Goal: Transaction & Acquisition: Obtain resource

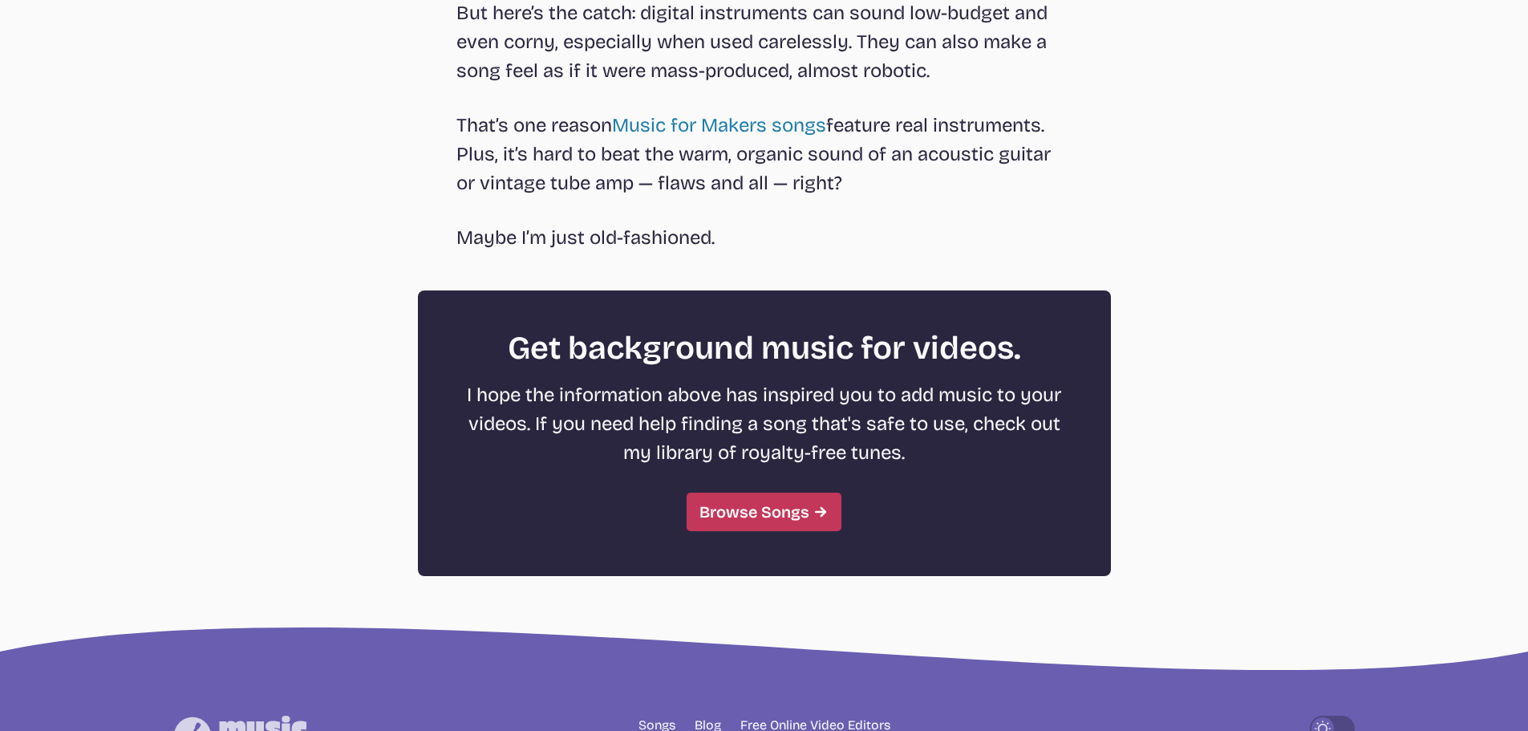
scroll to position [4252, 0]
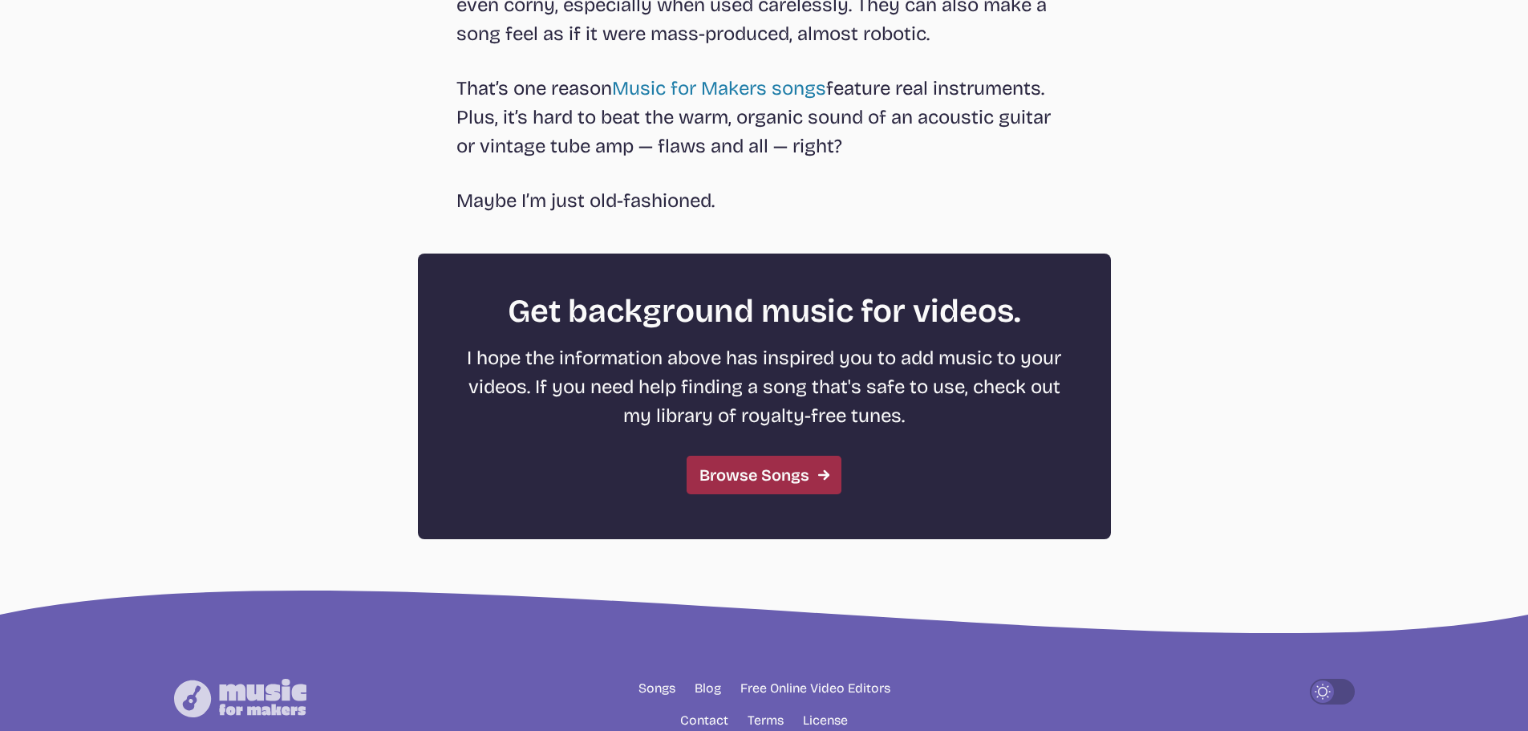
click at [726, 465] on link "Browse Songs" at bounding box center [764, 475] width 155 height 39
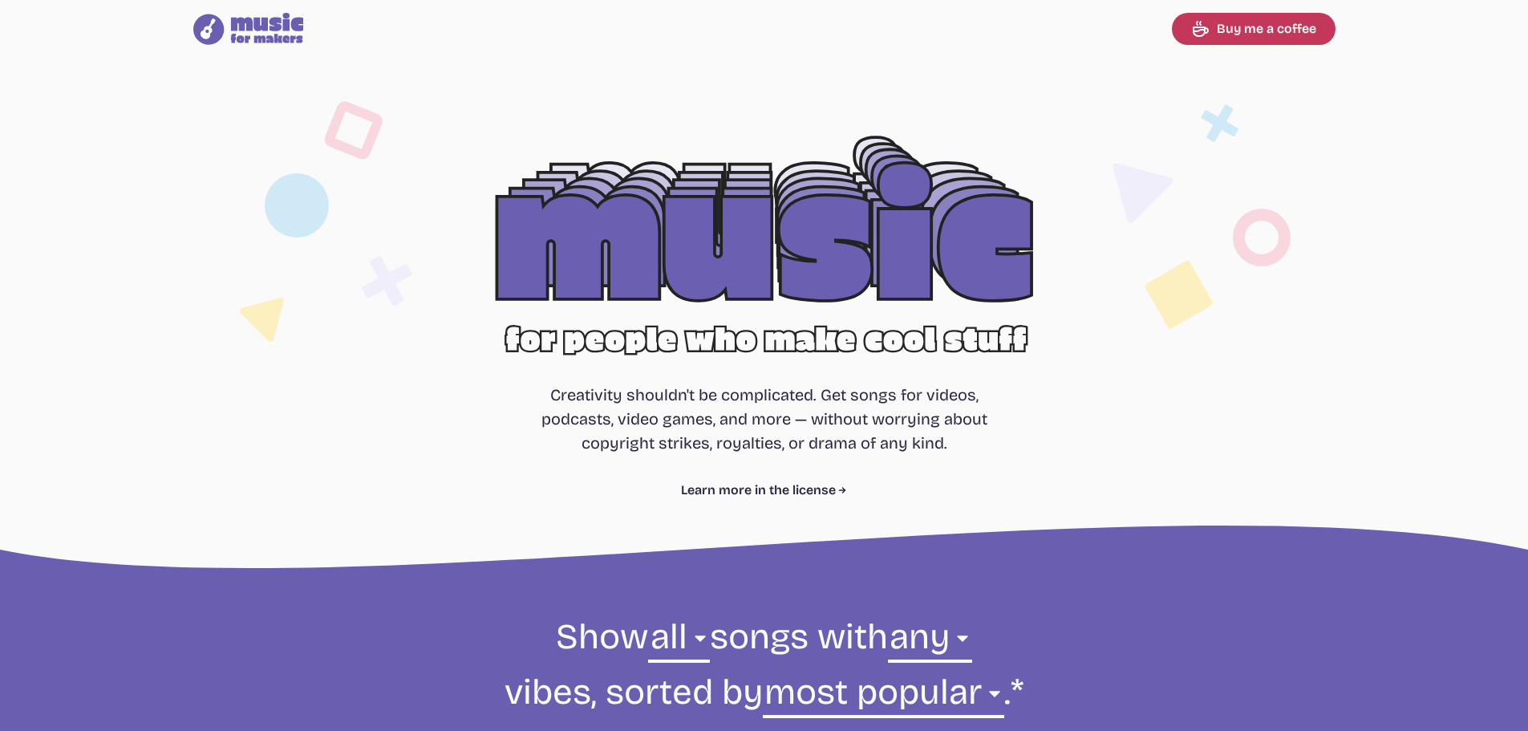
select select "most popular"
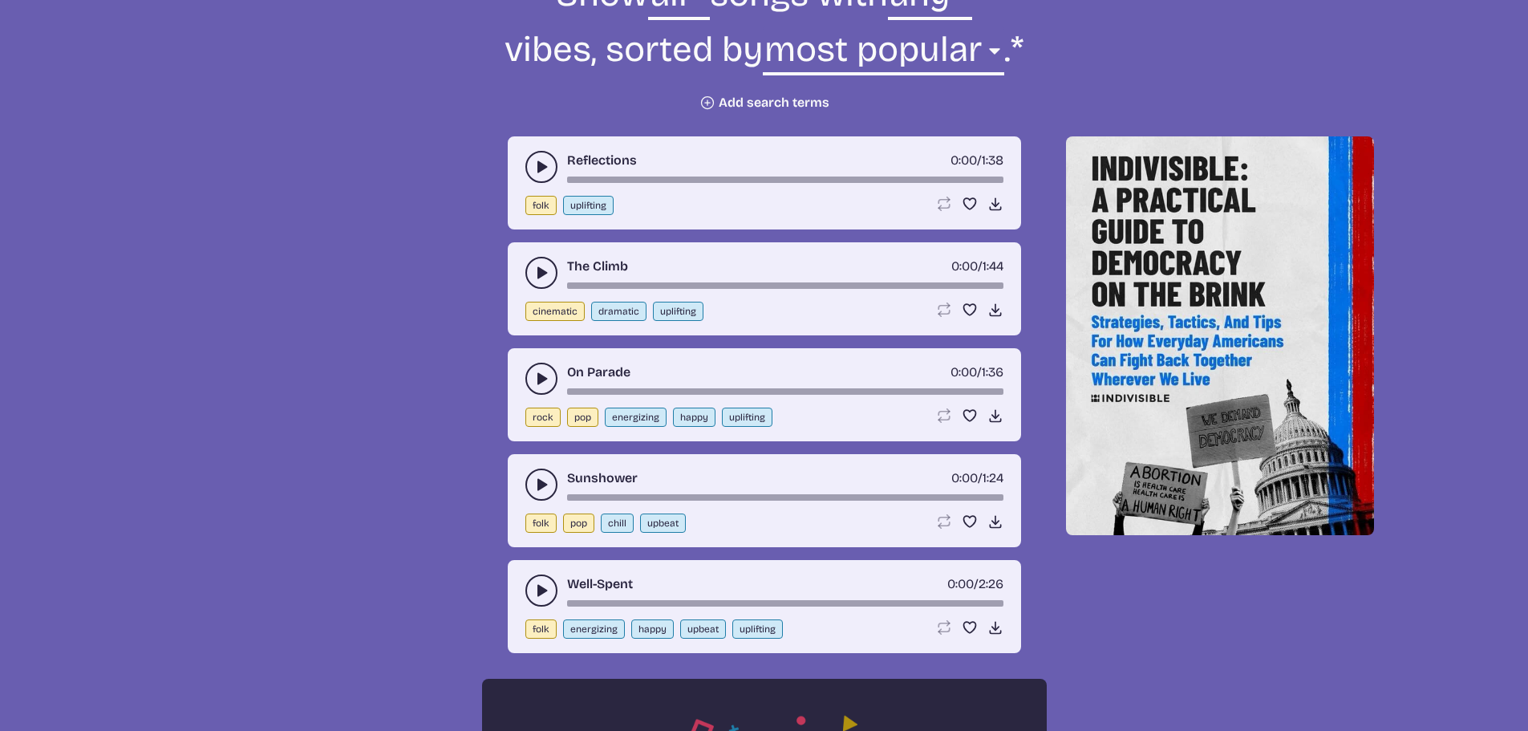
scroll to position [736, 0]
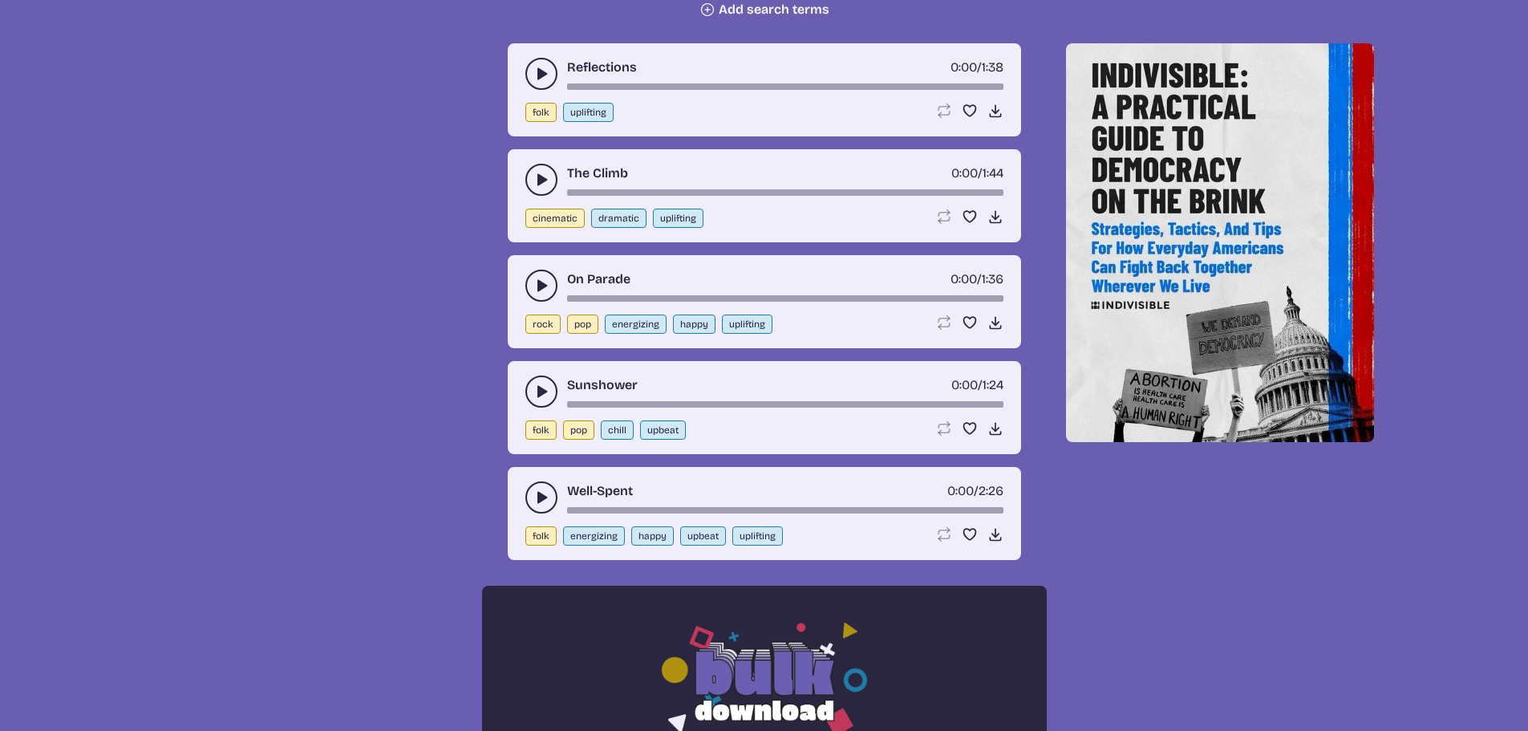
click at [539, 177] on use "play-pause toggle" at bounding box center [542, 180] width 16 height 16
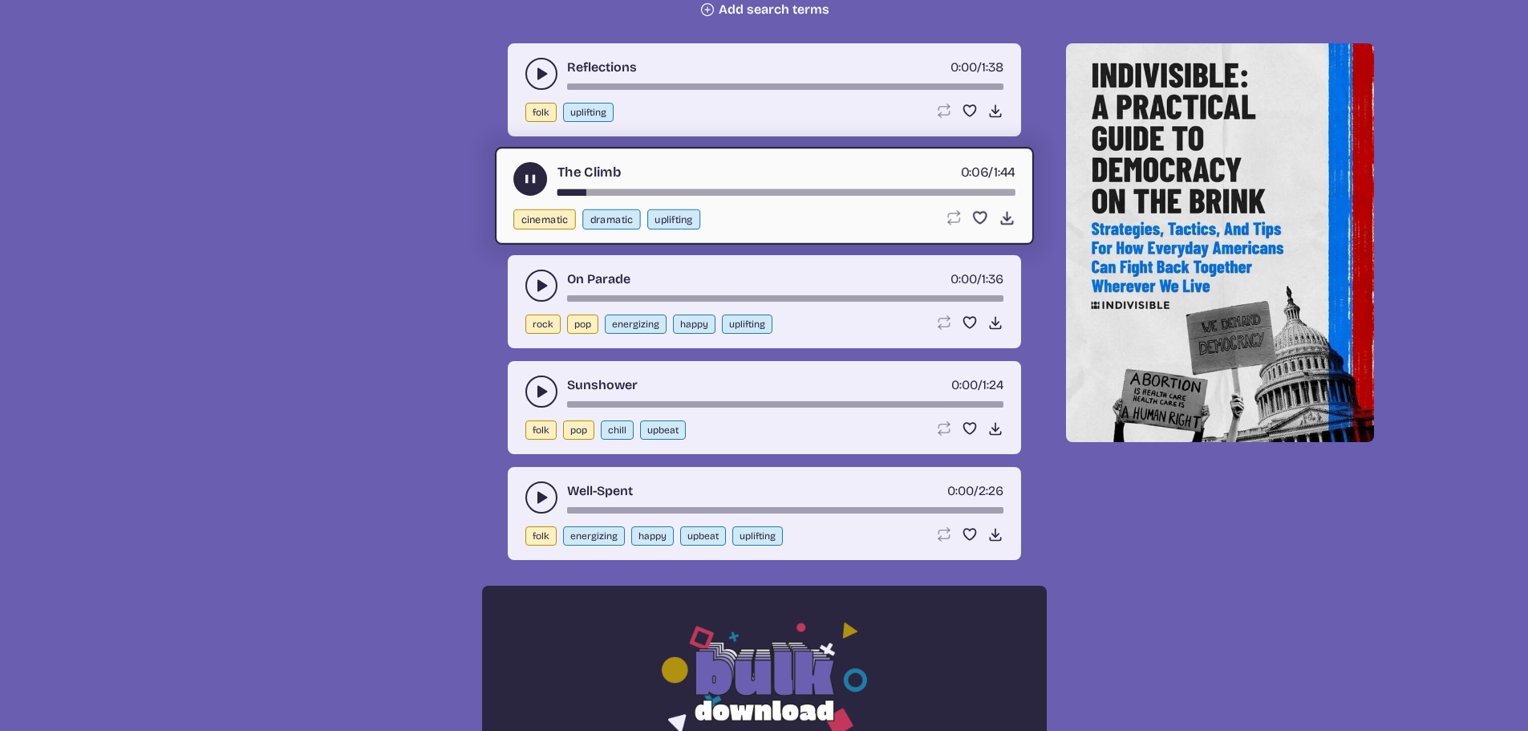
click at [530, 175] on icon "play-pause toggle" at bounding box center [530, 179] width 17 height 17
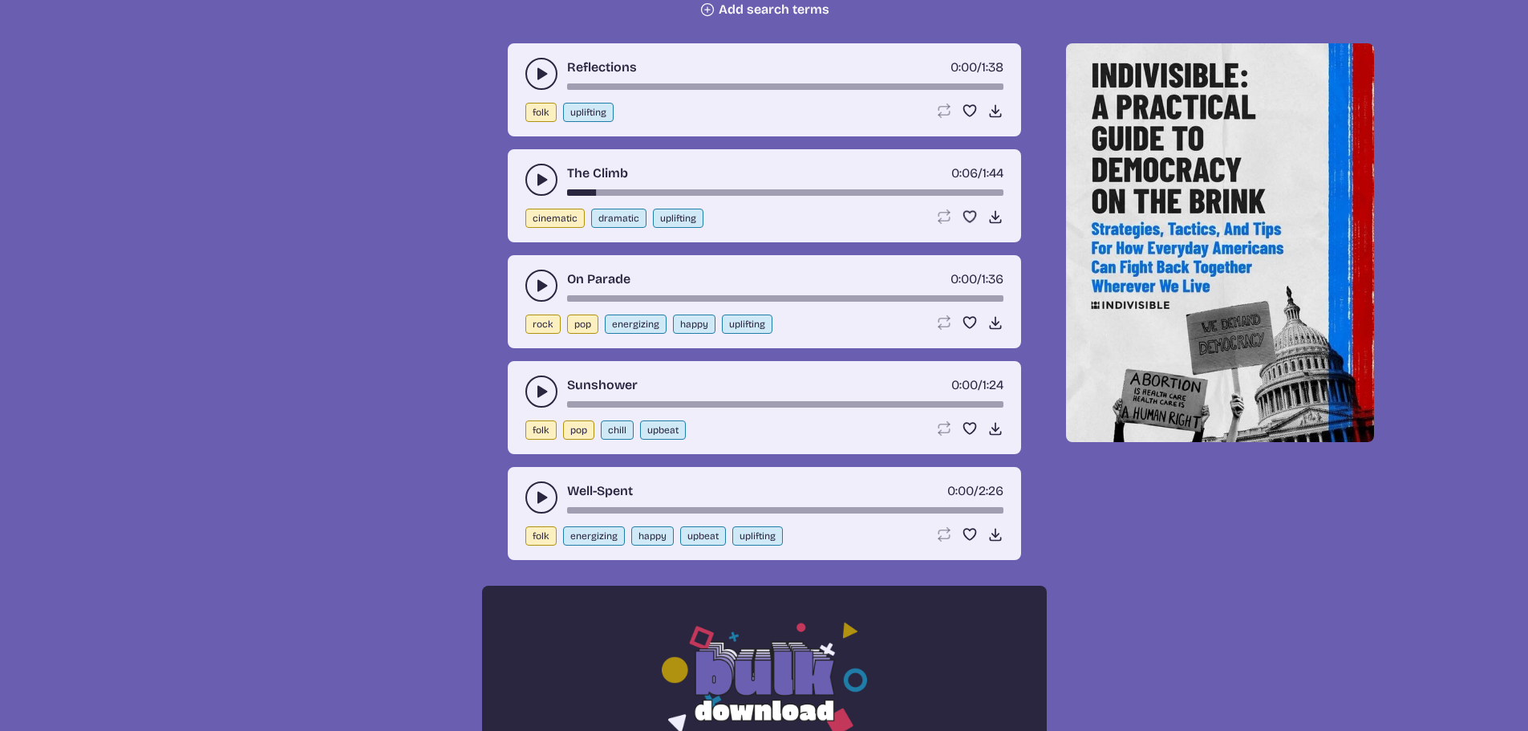
scroll to position [816, 0]
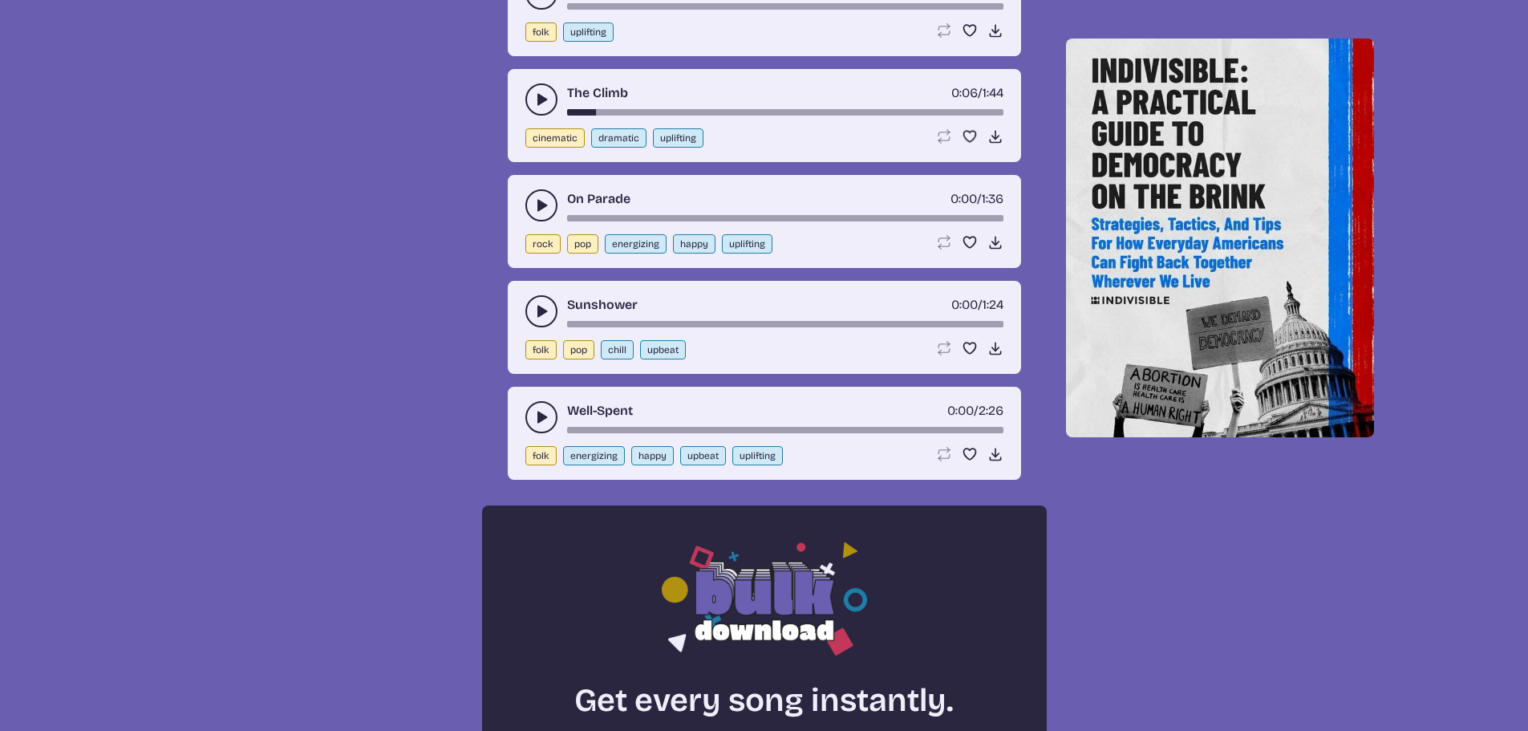
click at [543, 407] on button "play-pause toggle" at bounding box center [542, 417] width 32 height 32
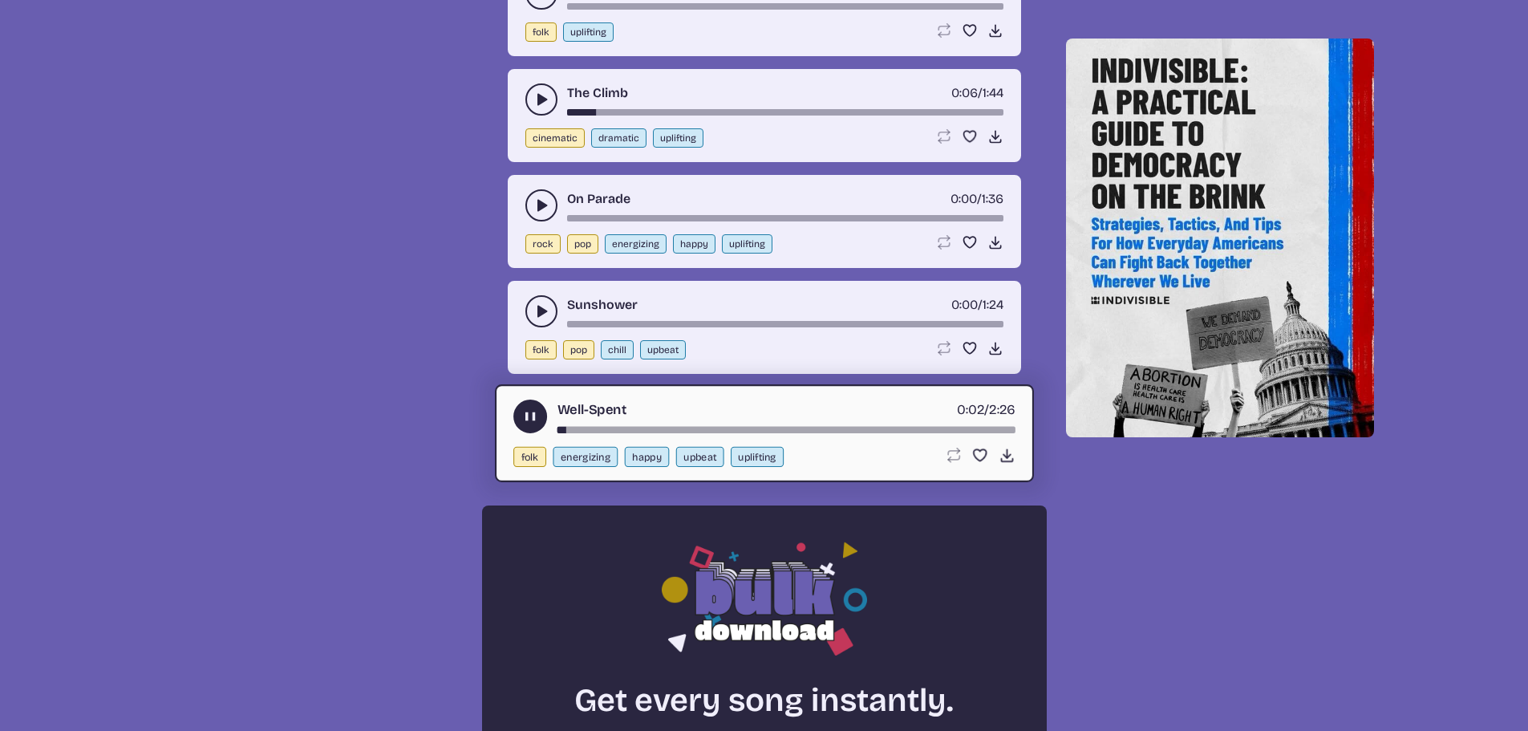
click at [720, 428] on div "song-time-bar" at bounding box center [786, 430] width 458 height 6
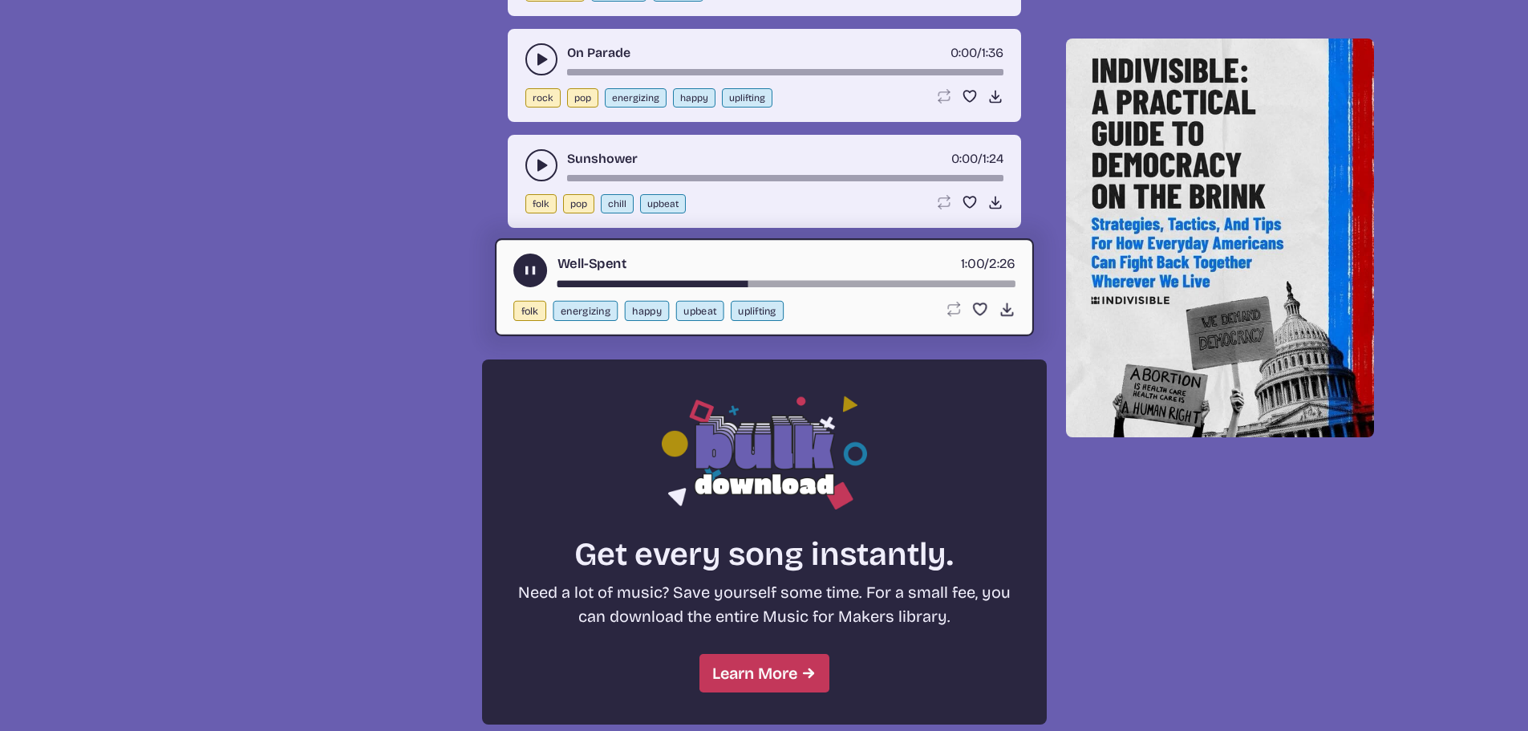
scroll to position [1458, 0]
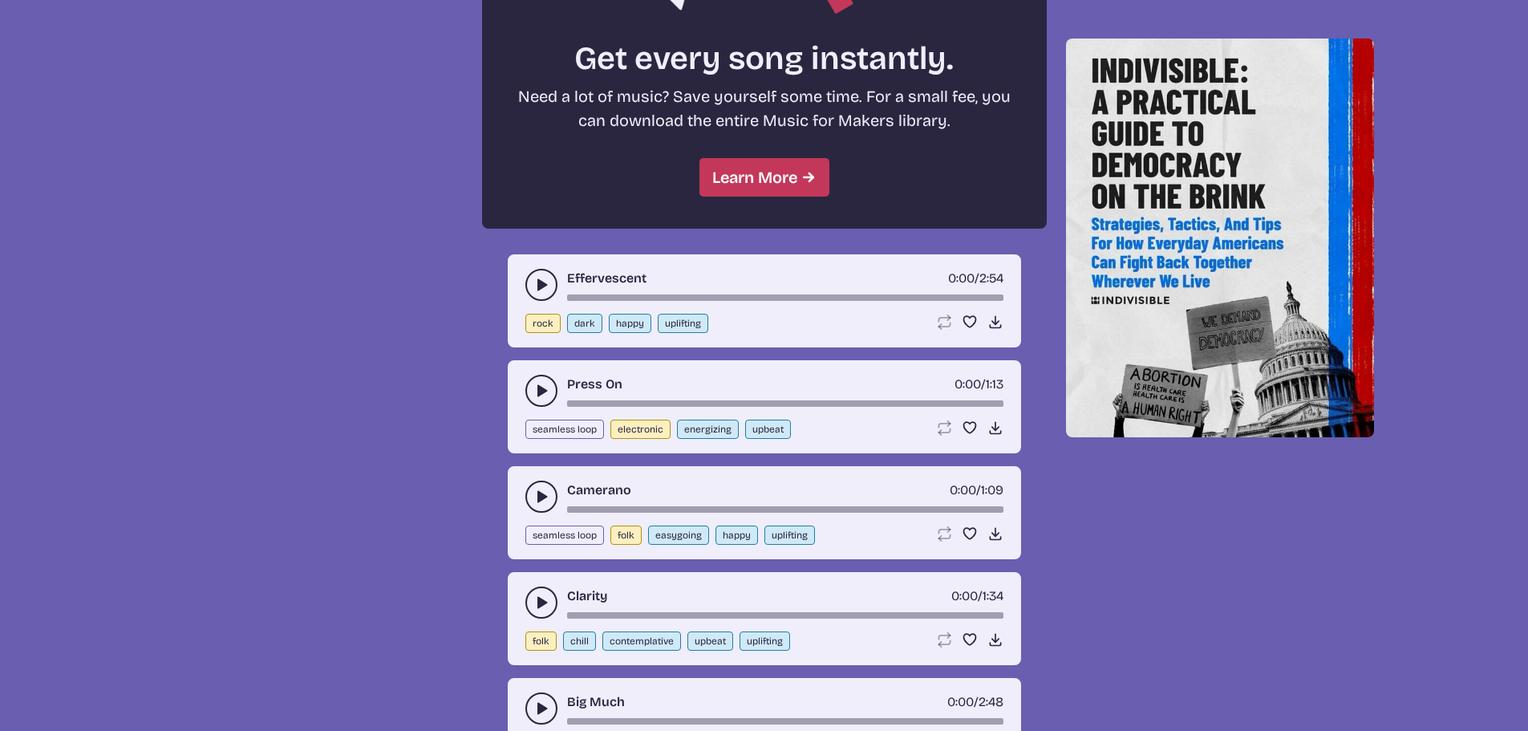
click at [540, 283] on use "play-pause toggle" at bounding box center [542, 285] width 16 height 16
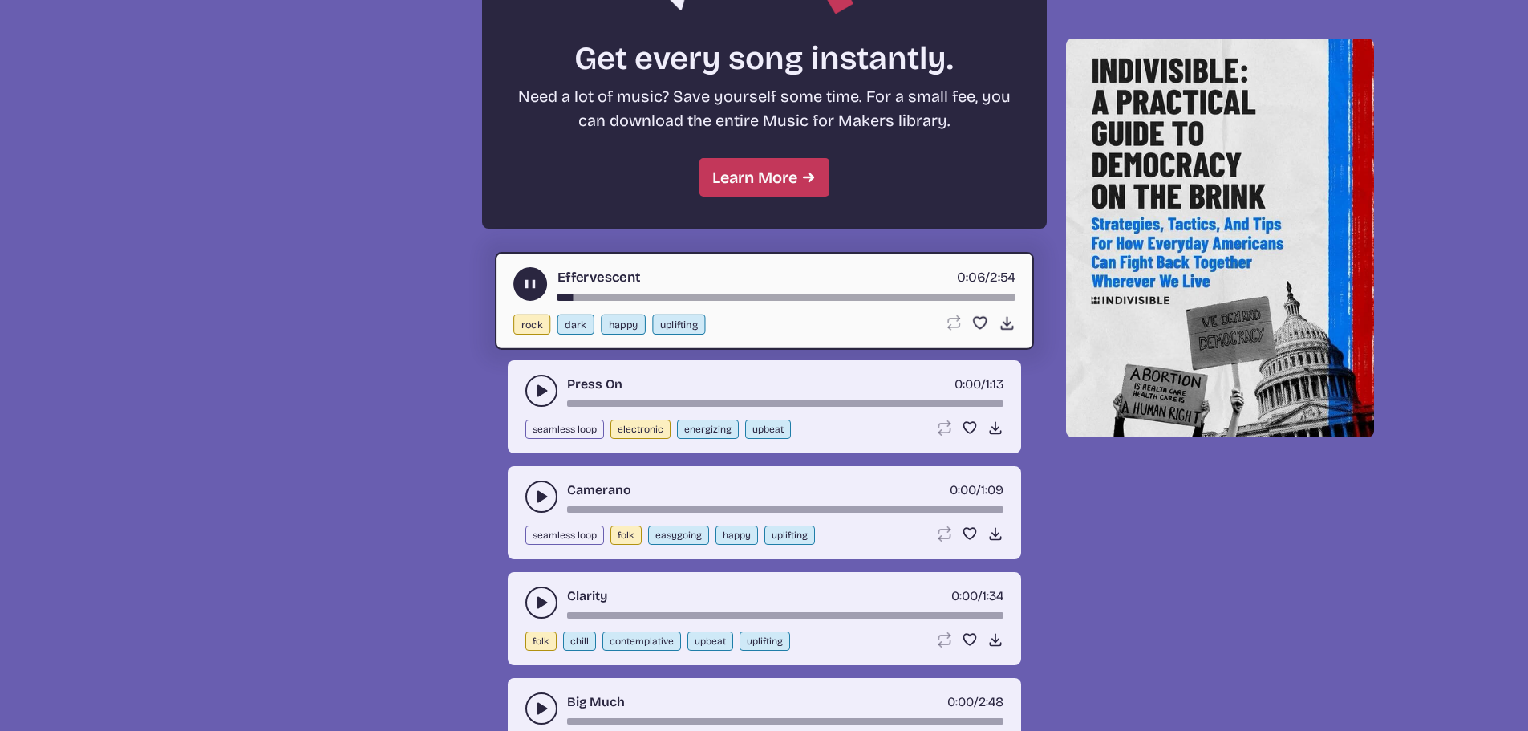
click at [716, 295] on div "song-time-bar" at bounding box center [786, 297] width 458 height 6
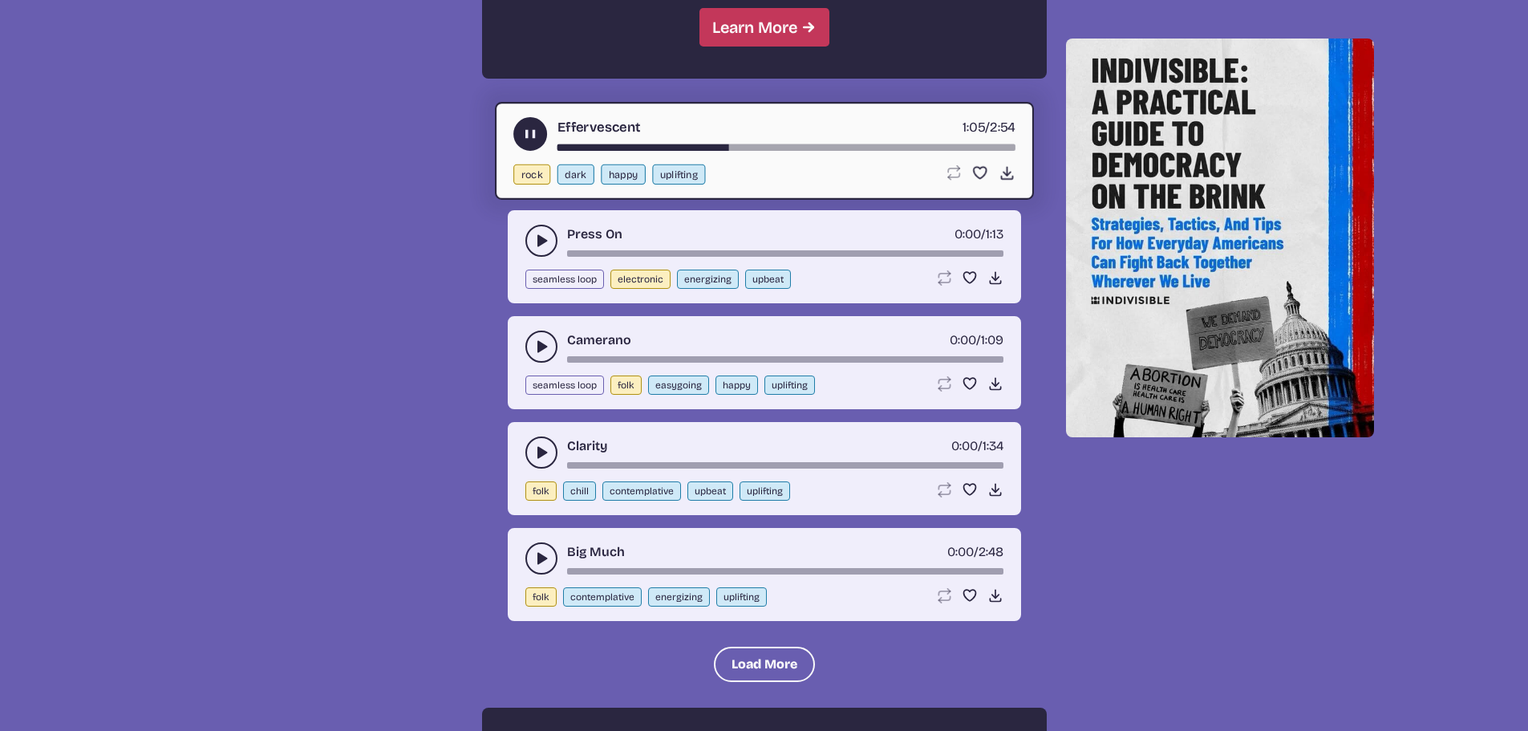
scroll to position [1618, 0]
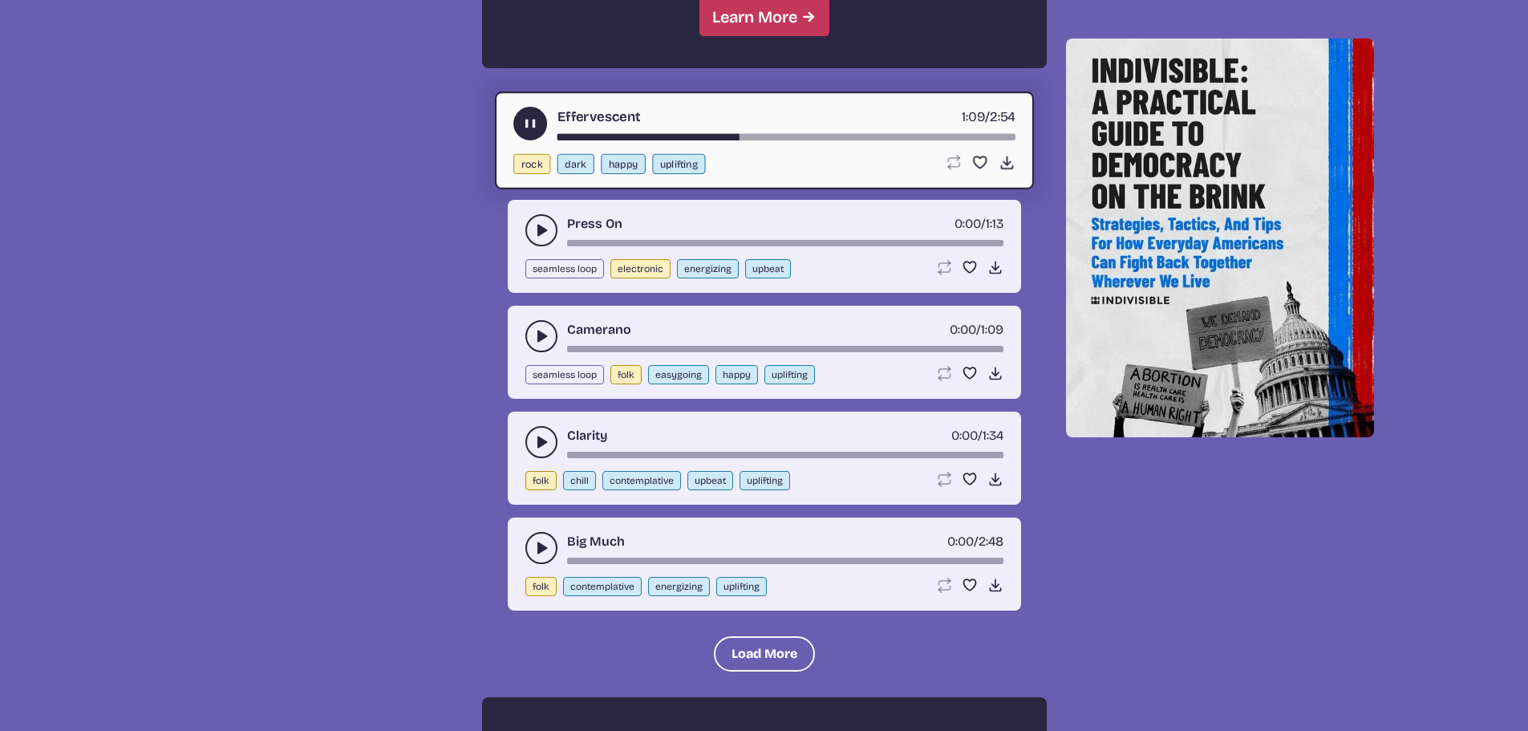
click at [544, 338] on use "play-pause toggle" at bounding box center [542, 336] width 16 height 16
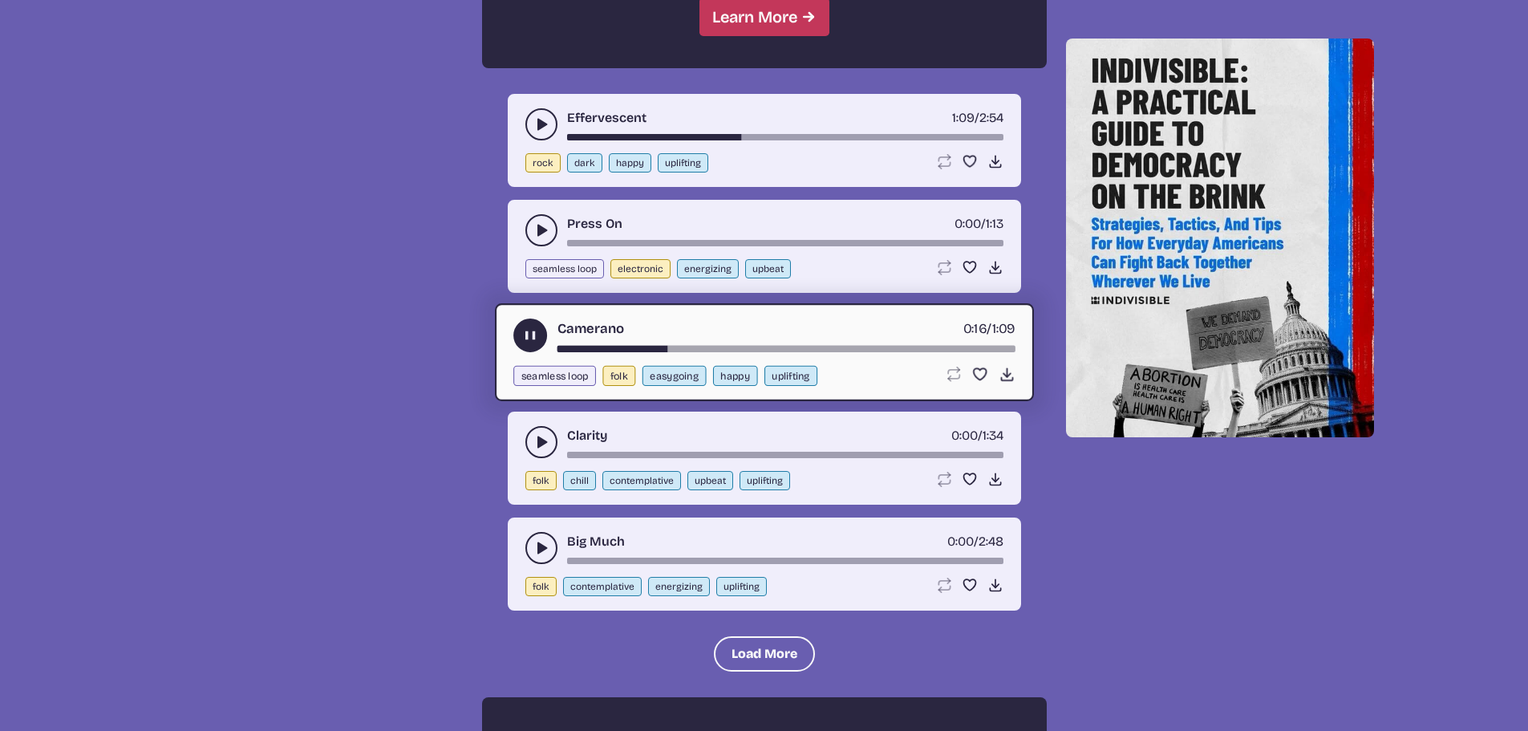
click at [534, 226] on button "play-pause toggle" at bounding box center [542, 230] width 32 height 32
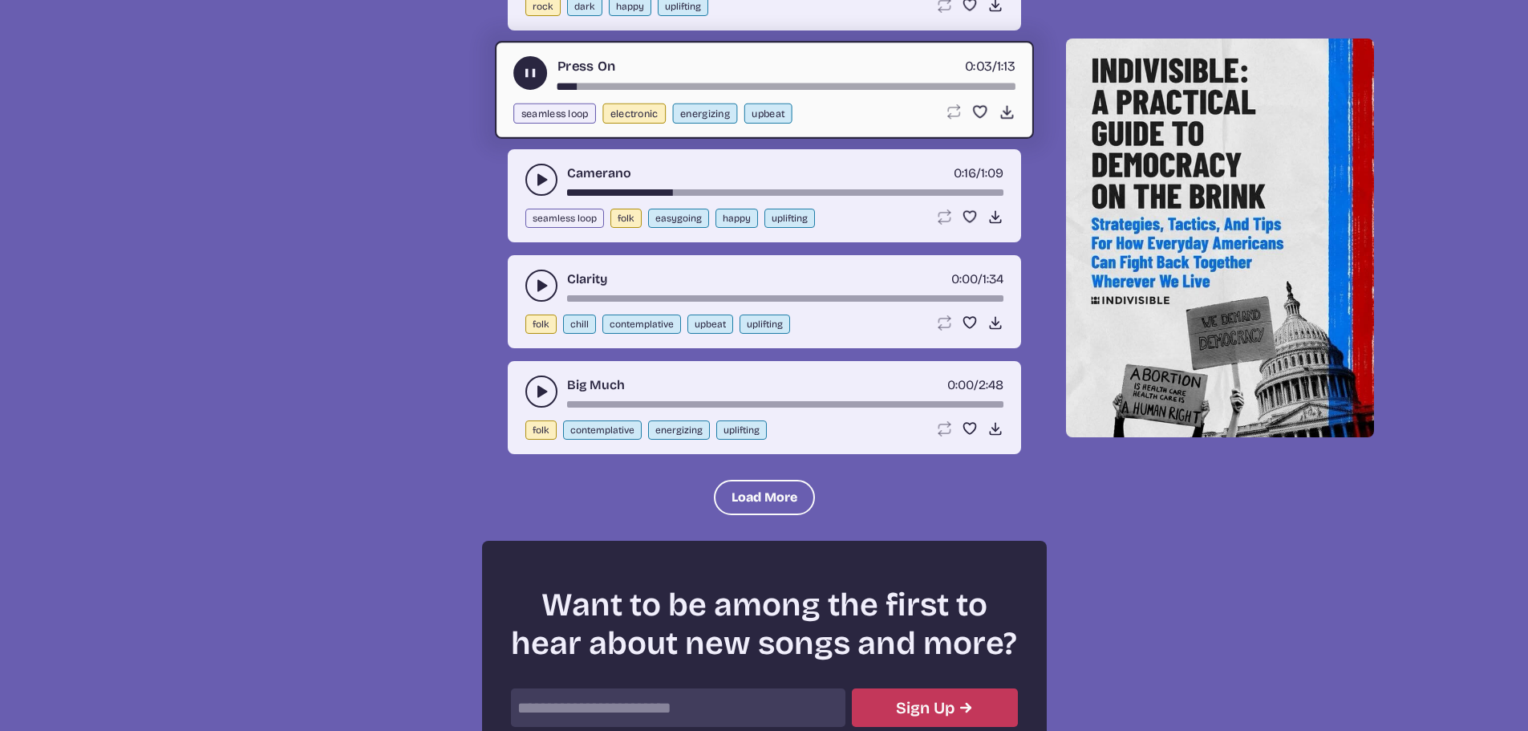
scroll to position [1779, 0]
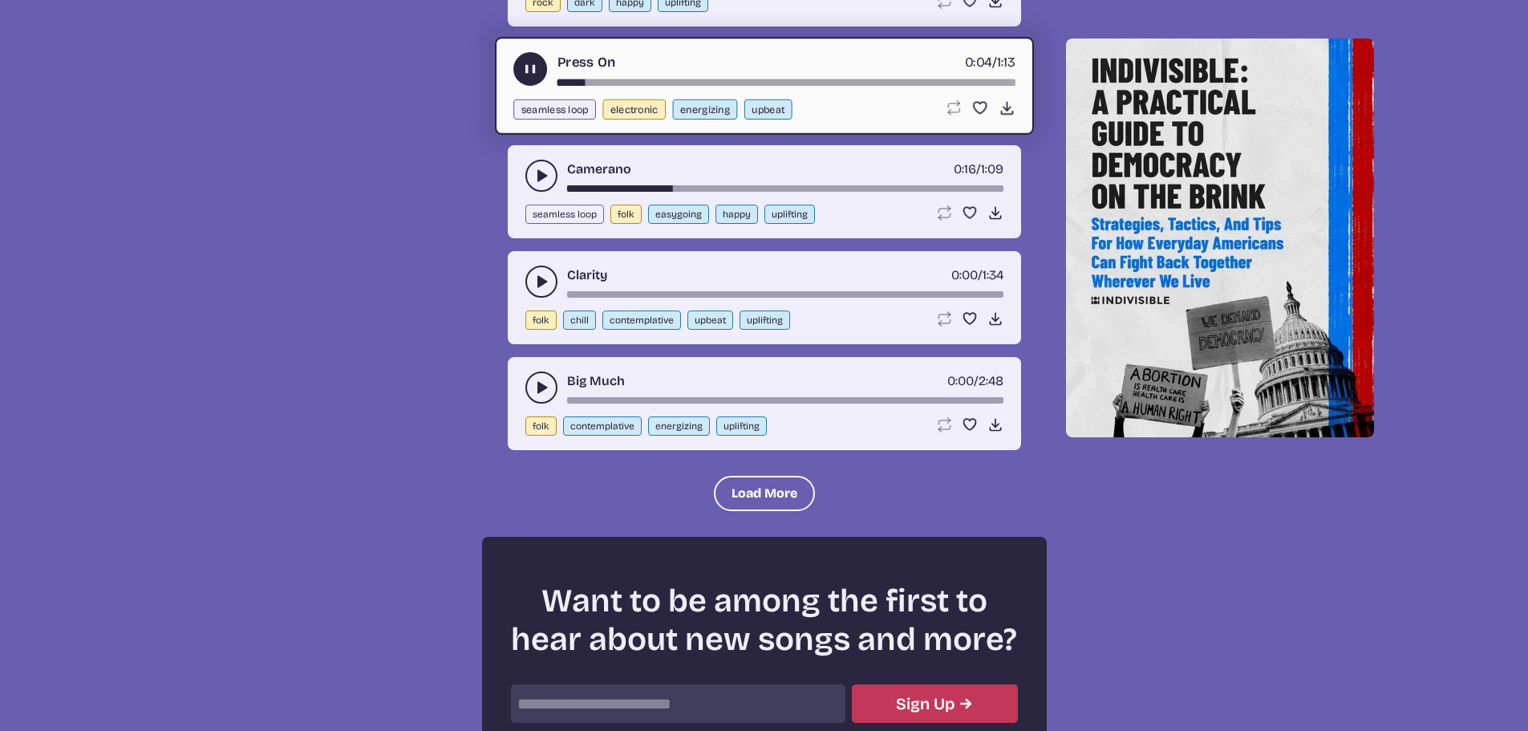
click at [540, 388] on use "play-pause toggle" at bounding box center [542, 388] width 16 height 16
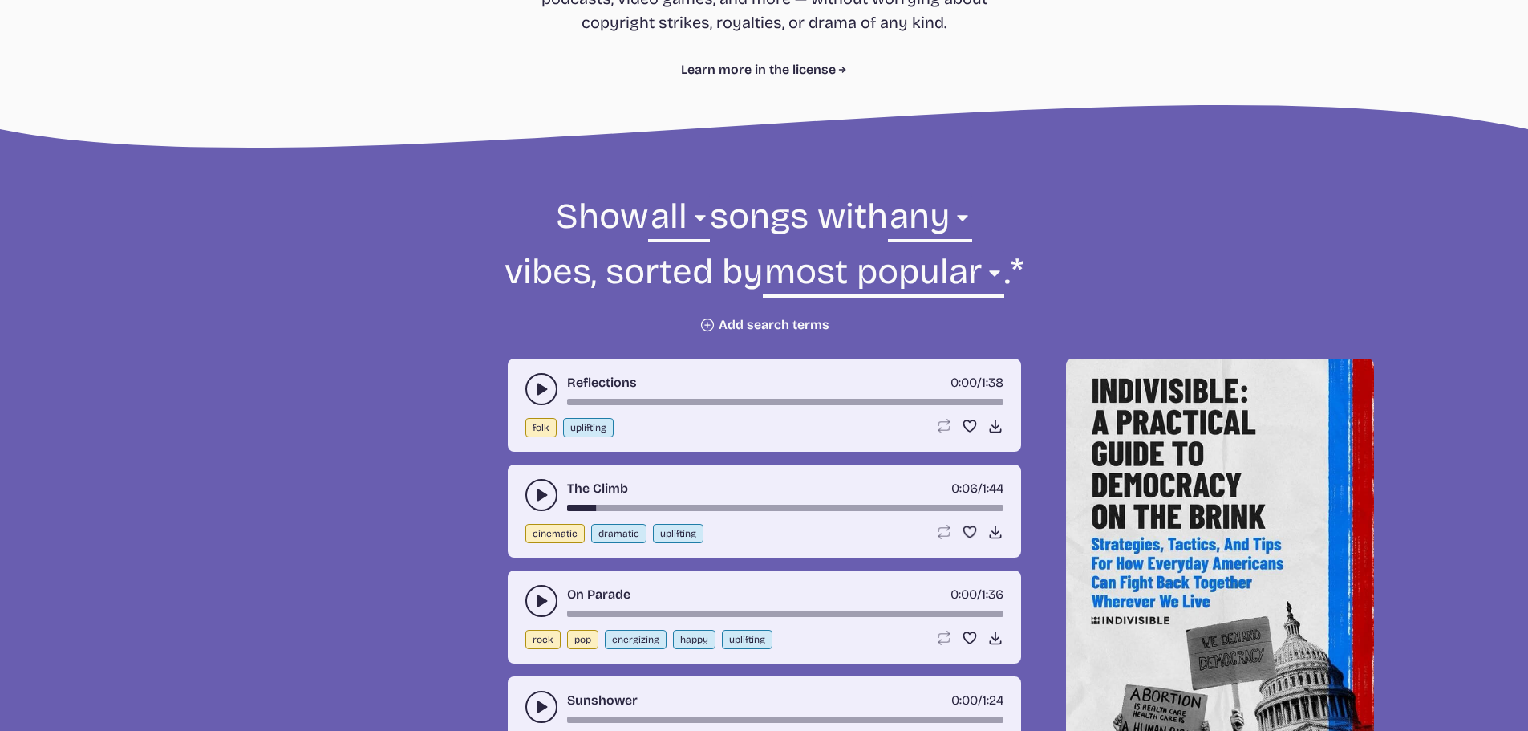
scroll to position [219, 0]
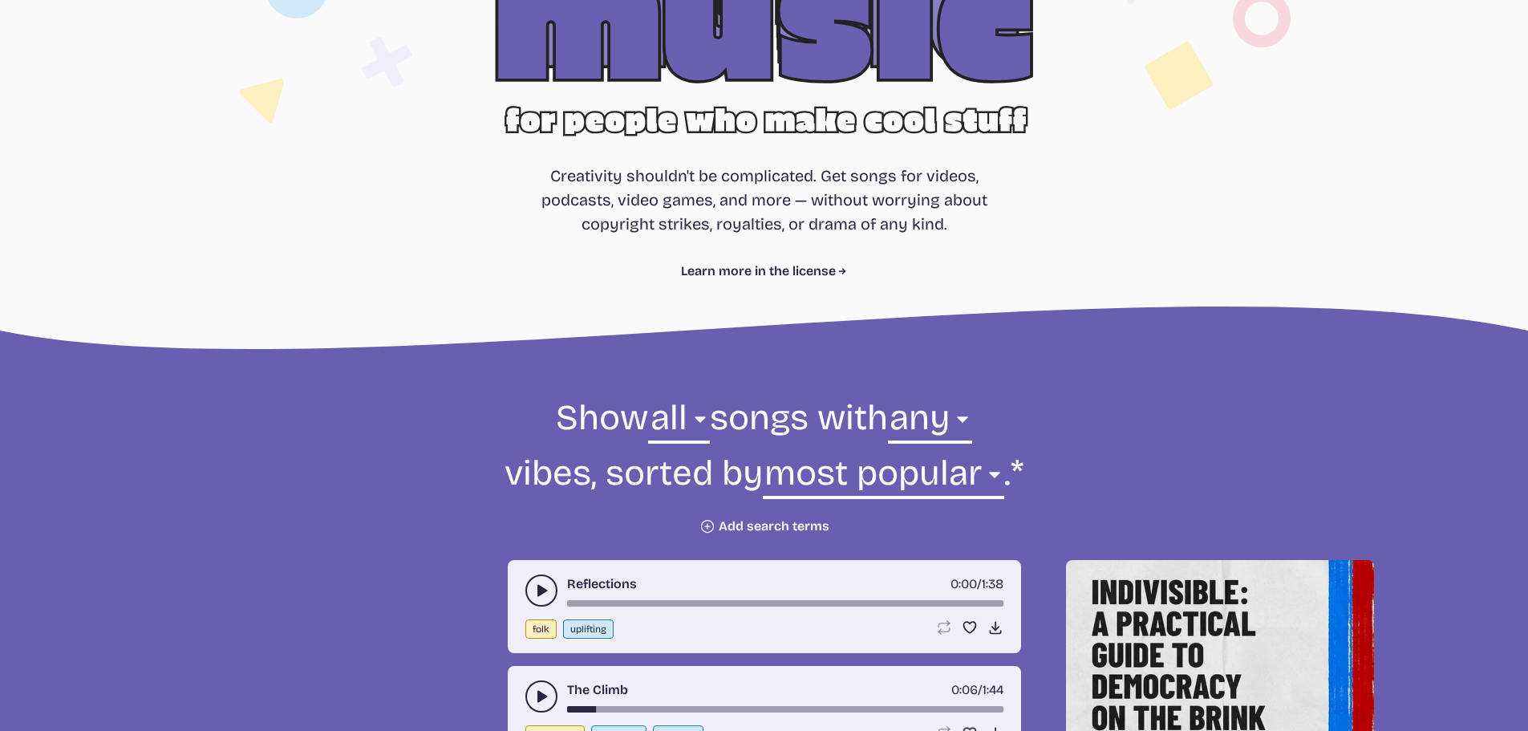
click at [747, 523] on button "Plus icon Add search terms" at bounding box center [765, 526] width 130 height 16
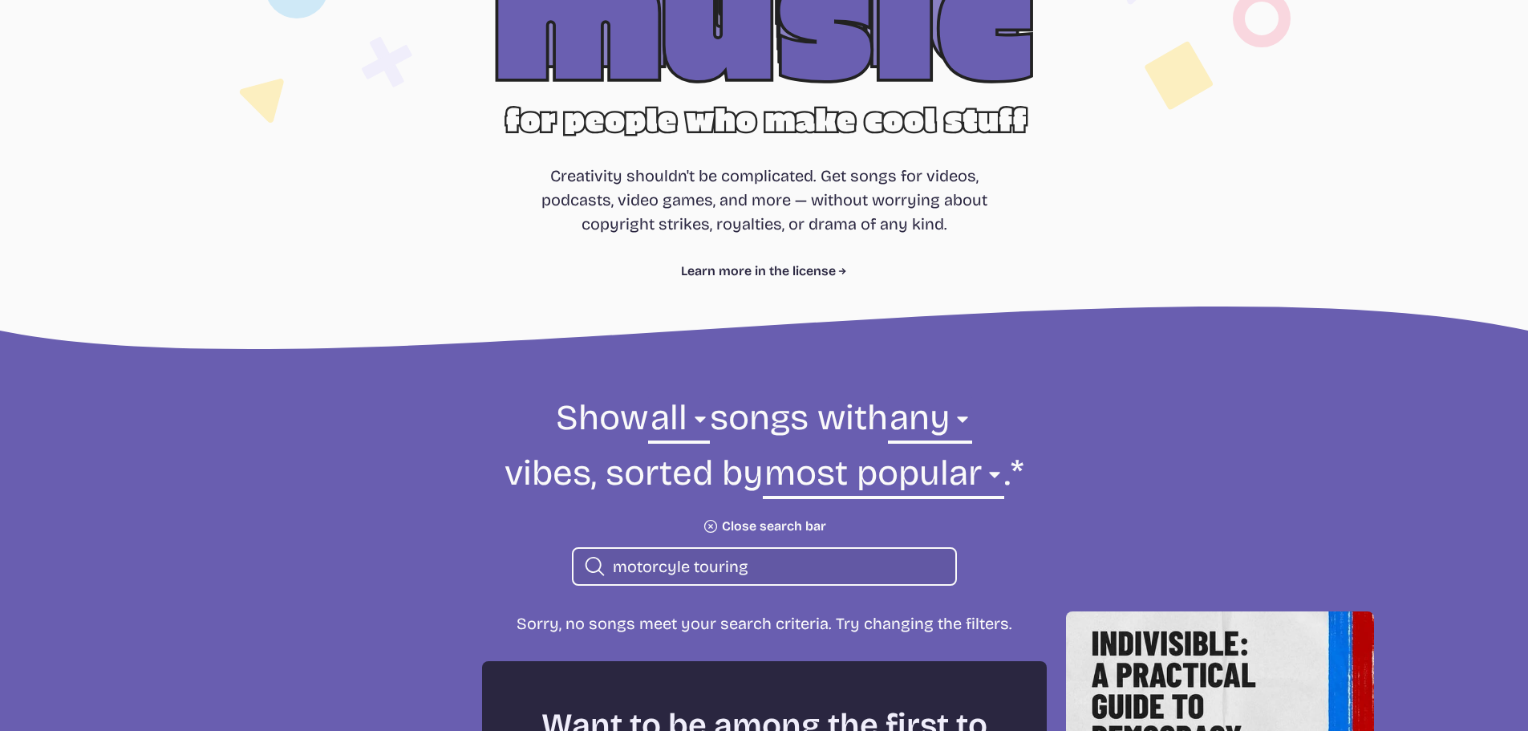
click at [679, 566] on input "motorcyle touring" at bounding box center [778, 566] width 330 height 21
click at [677, 566] on input "motorcyle touring" at bounding box center [778, 566] width 330 height 21
type input "motorcycle touring"
click at [764, 562] on input "motorcycle touring" at bounding box center [778, 566] width 330 height 21
